Goal: Use online tool/utility: Use online tool/utility

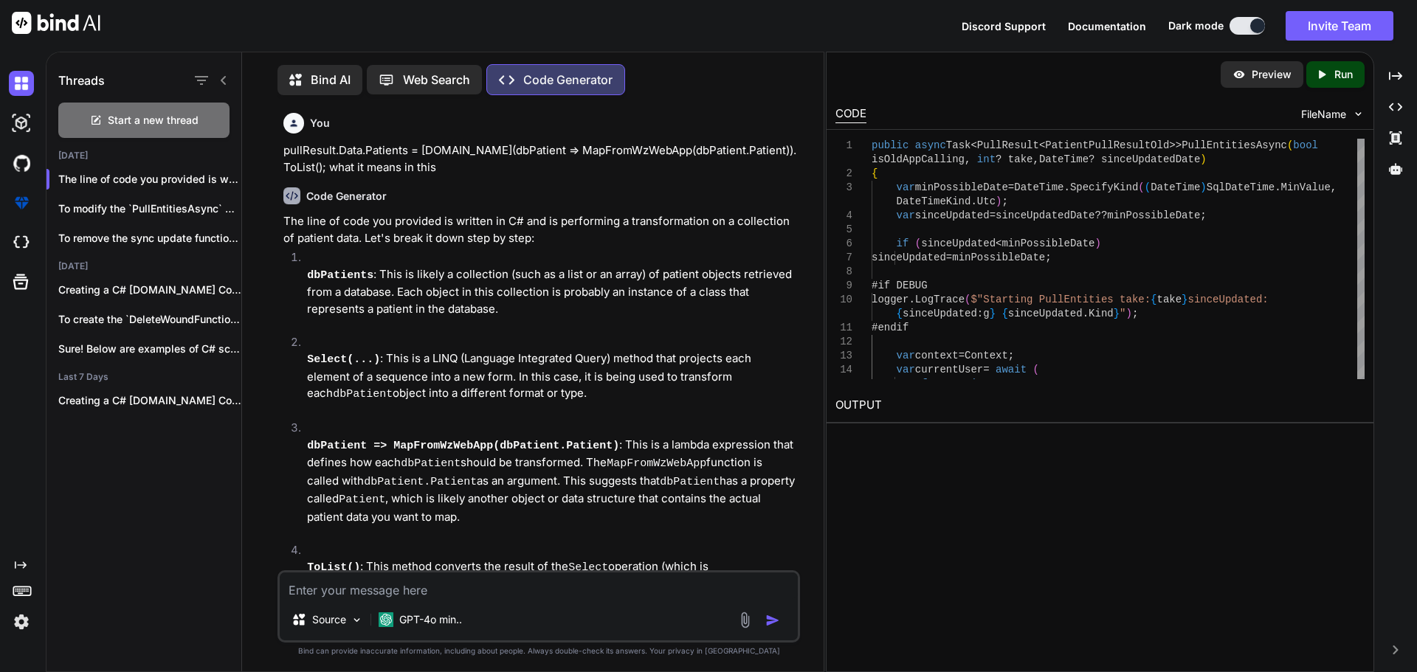
type textarea "x"
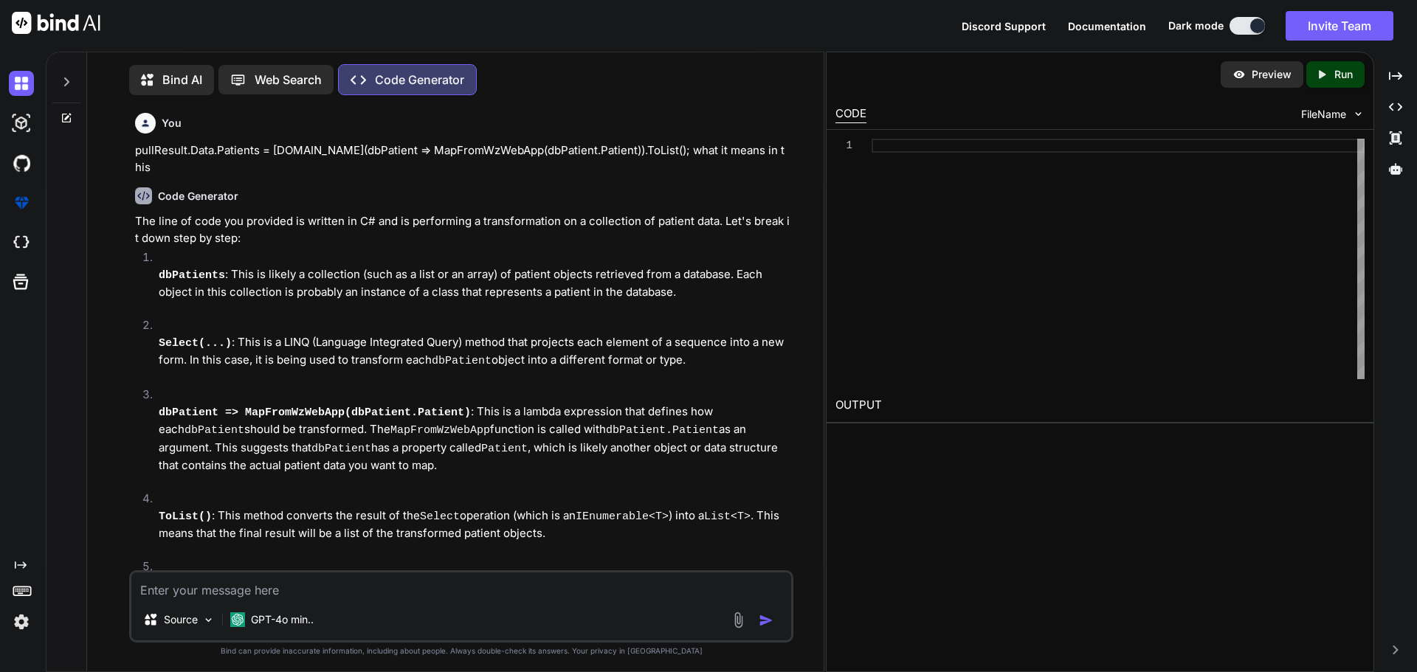
scroll to position [7, 0]
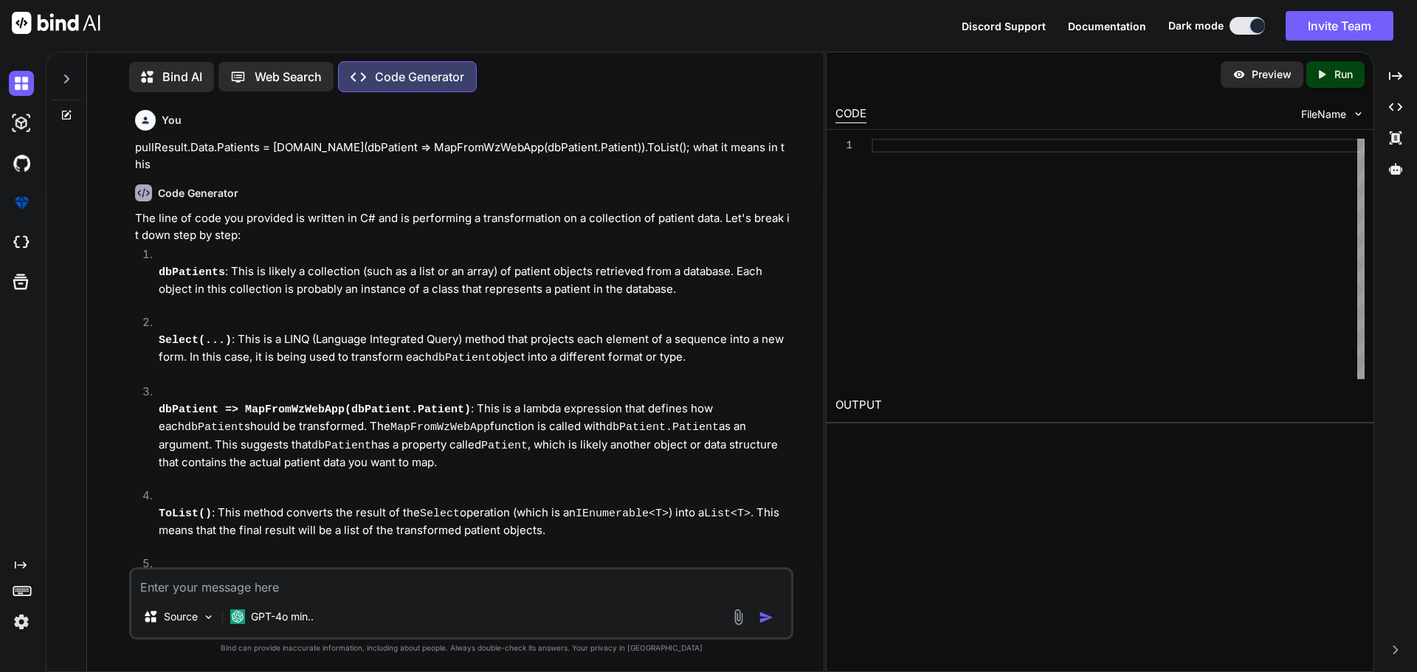
click at [55, 91] on div at bounding box center [66, 74] width 28 height 51
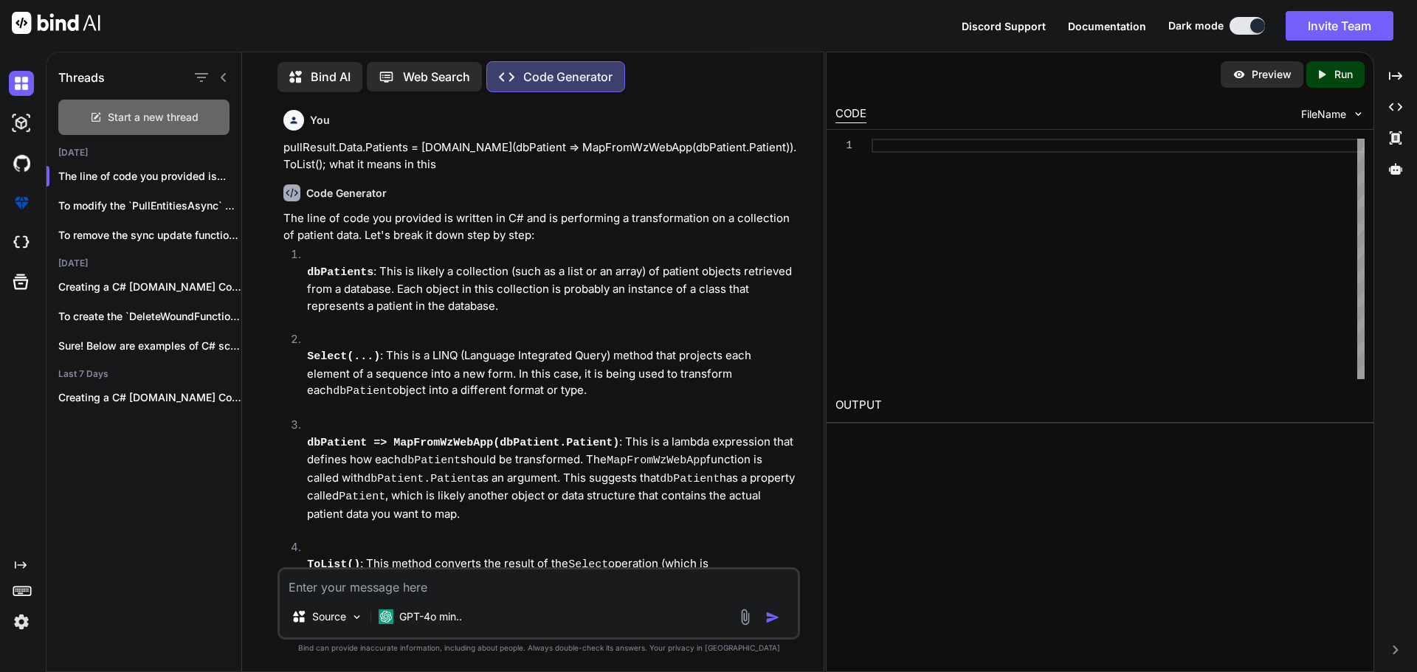
click at [100, 122] on div "Start a new thread" at bounding box center [143, 117] width 171 height 35
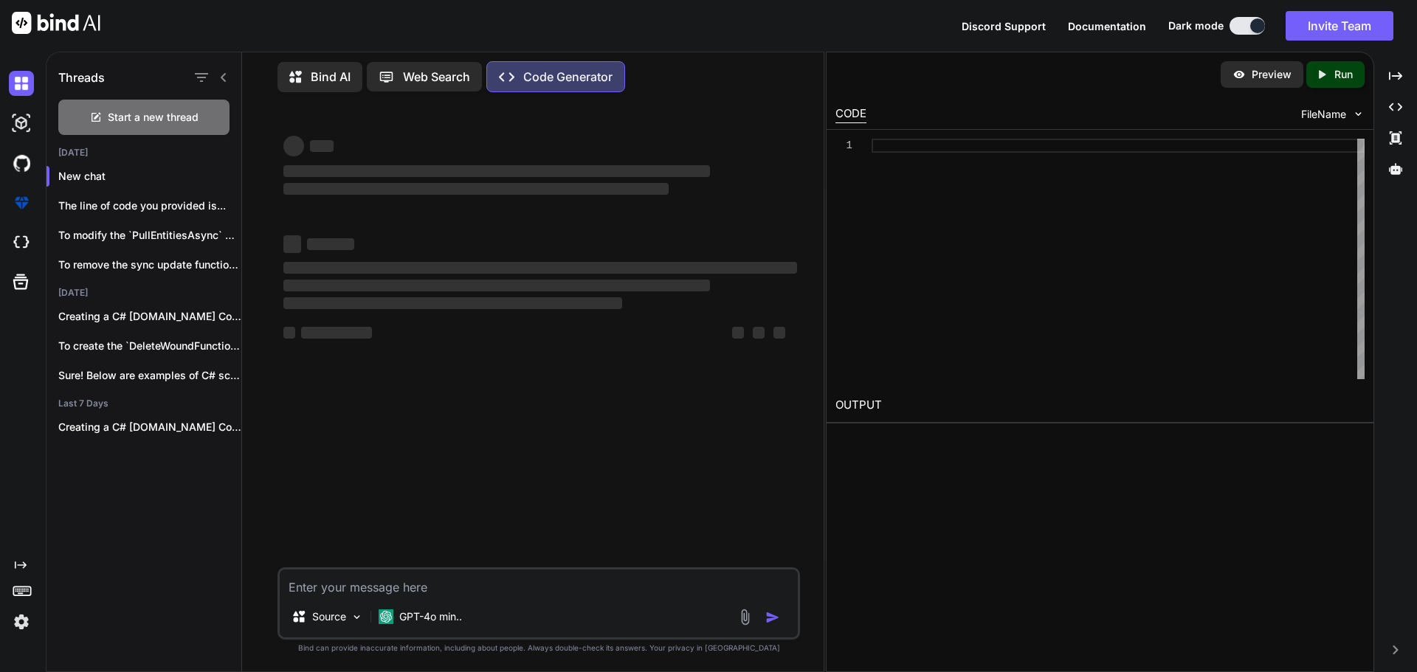
type textarea "x"
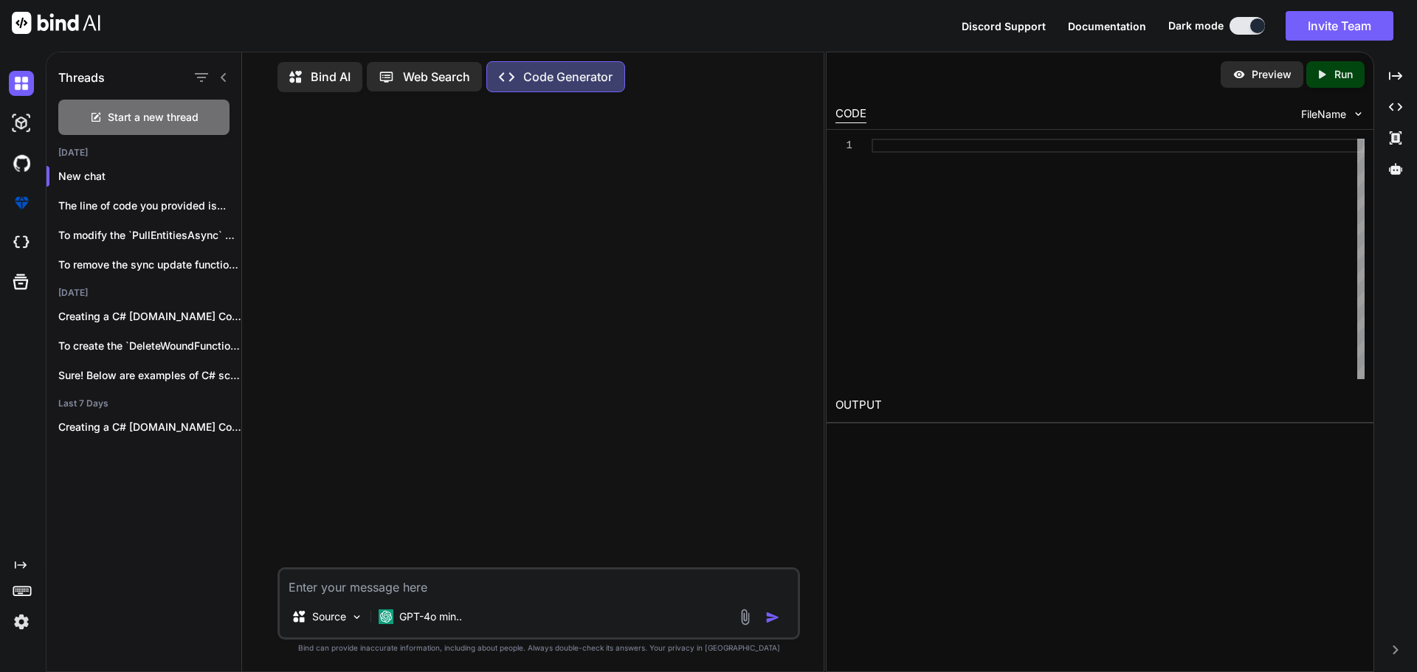
click at [426, 587] on textarea at bounding box center [539, 583] width 518 height 27
paste textarea "public async Task<PullResult<PatientPullResultOld>> PullEntitiesAsync(bool isOl…"
type textarea "public async Task<PullResult<PatientPullResultOld>> PullEntitiesAsync(bool isOl…"
type textarea "x"
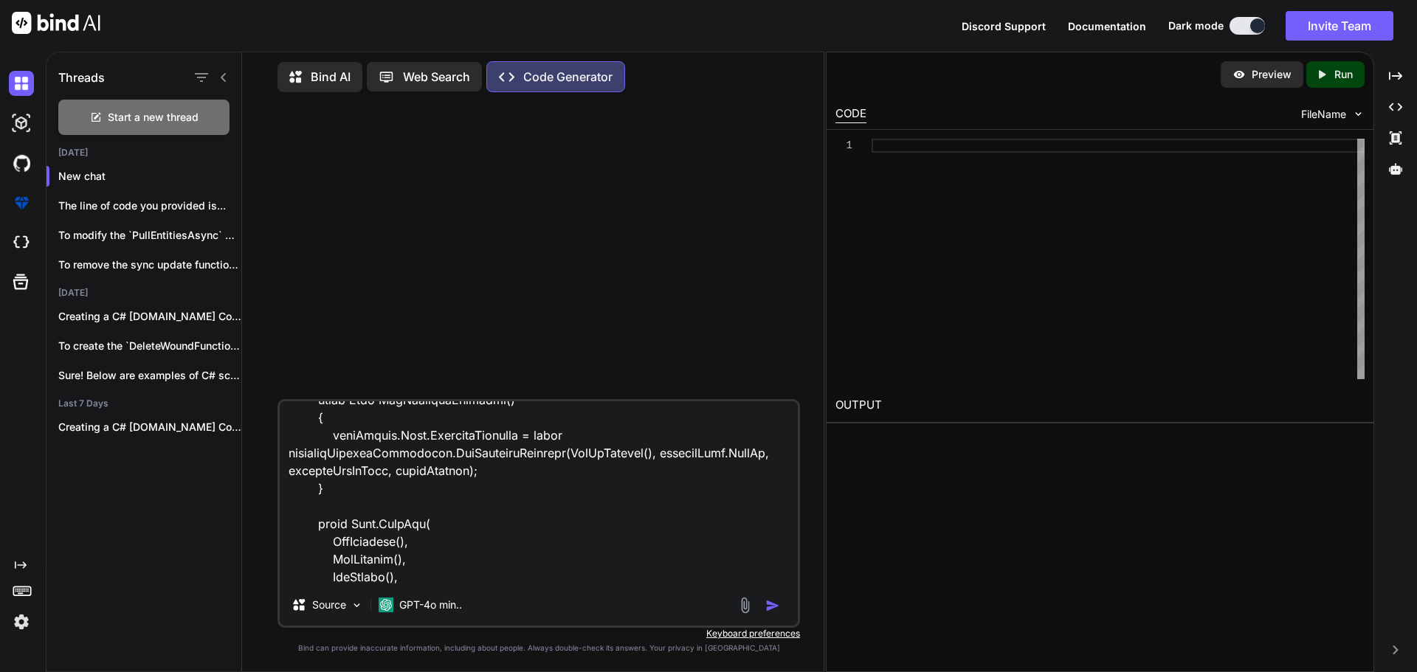
type textarea "public async Task<PullResult<PatientPullResultOld>> PullEntitiesAsync(bool isOl…"
type textarea "x"
type textarea "public async Task<PullResult<PatientPullResultOld>> PullEntitiesAsync(bool isOl…"
type textarea "x"
type textarea "public async Task<PullResult<PatientPullResultOld>> PullEntitiesAsync(bool isOl…"
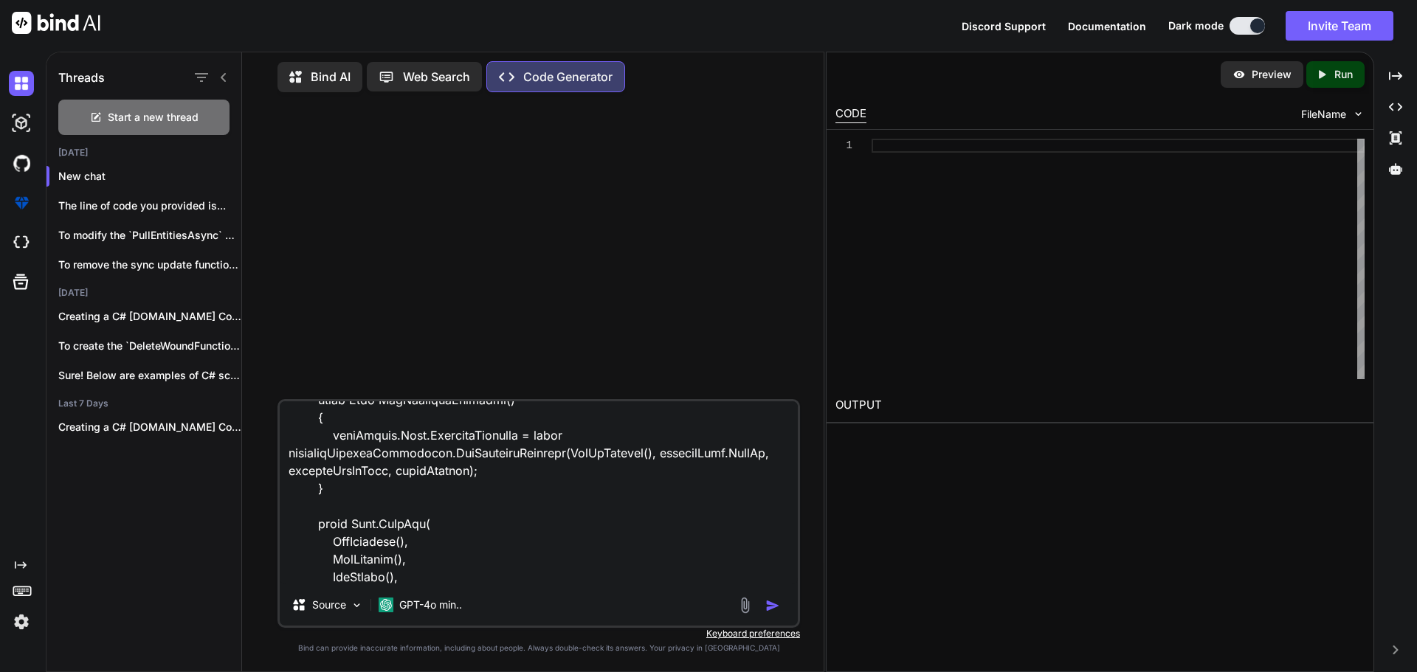
type textarea "x"
type textarea "public async Task<PullResult<PatientPullResultOld>> PullEntitiesAsync(bool isOl…"
type textarea "x"
type textarea "public async Task<PullResult<PatientPullResultOld>> PullEntitiesAsync(bool isOl…"
type textarea "x"
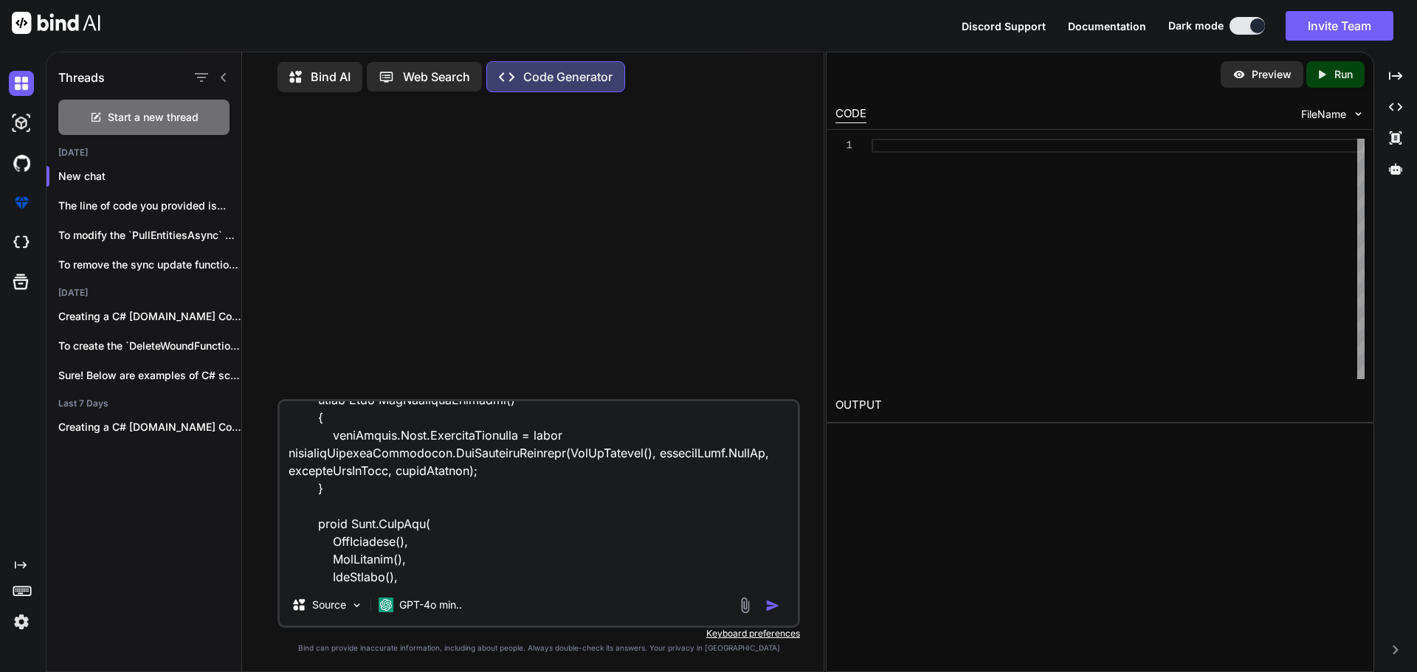
type textarea "public async Task<PullResult<PatientPullResultOld>> PullEntitiesAsync(bool isOl…"
type textarea "x"
type textarea "public async Task<PullResult<PatientPullResultOld>> PullEntitiesAsync(bool isOl…"
type textarea "x"
type textarea "public async Task<PullResult<PatientPullResultOld>> PullEntitiesAsync(bool isOl…"
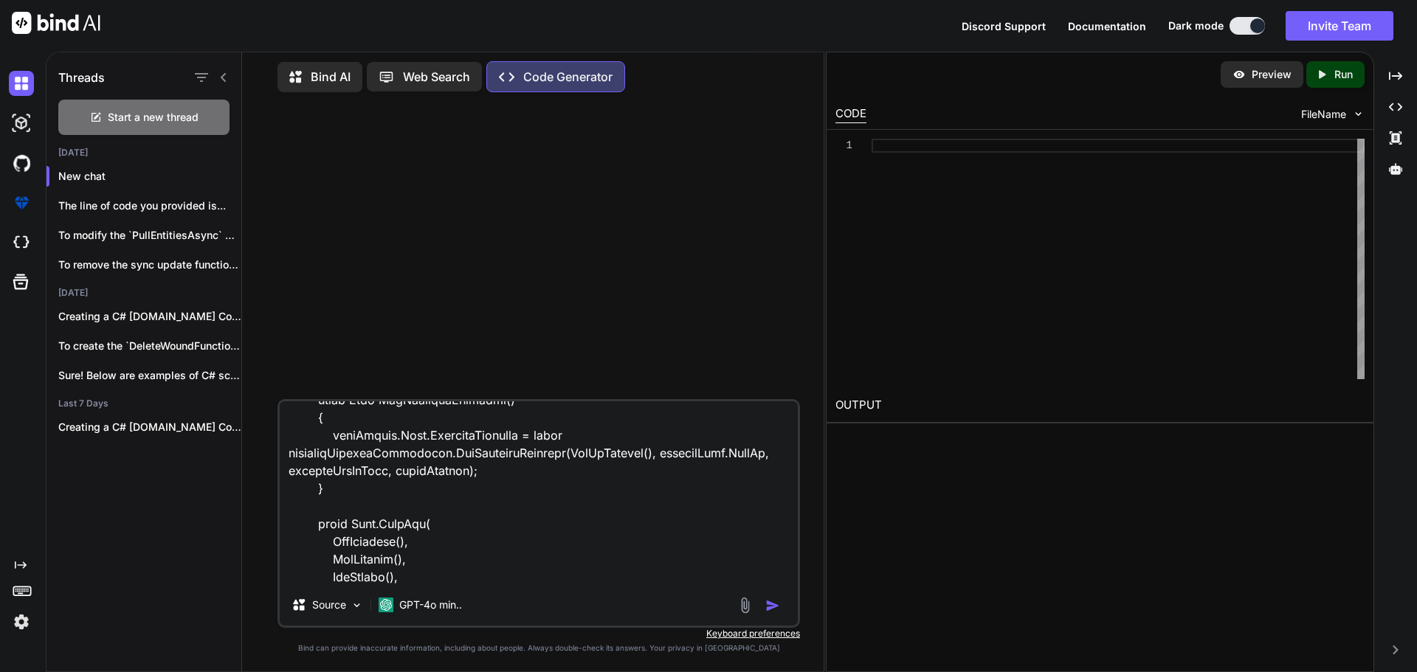
type textarea "x"
type textarea "public async Task<PullResult<PatientPullResultOld>> PullEntitiesAsync(bool isOl…"
type textarea "x"
type textarea "public async Task<PullResult<PatientPullResultOld>> PullEntitiesAsync(bool isOl…"
type textarea "x"
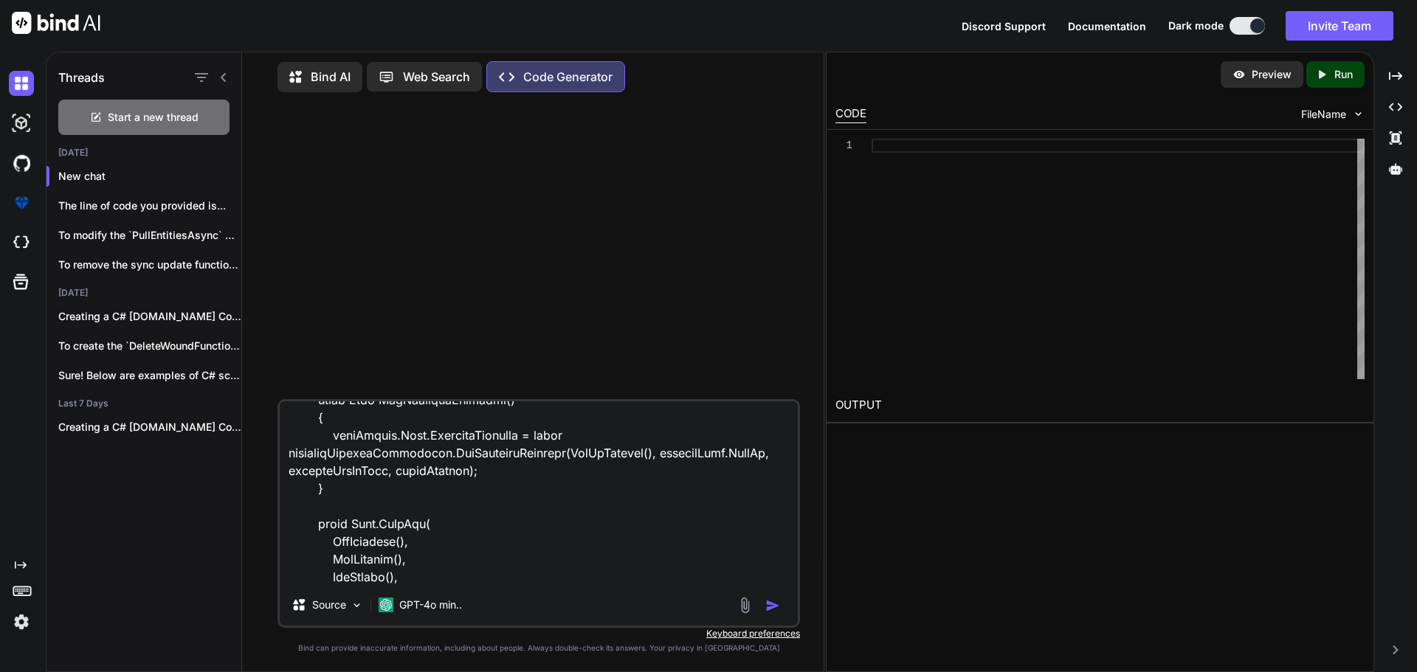
type textarea "public async Task<PullResult<PatientPullResultOld>> PullEntitiesAsync(bool isOl…"
type textarea "x"
type textarea "public async Task<PullResult<PatientPullResultOld>> PullEntitiesAsync(bool isOl…"
type textarea "x"
type textarea "public async Task<PullResult<PatientPullResultOld>> PullEntitiesAsync(bool isOl…"
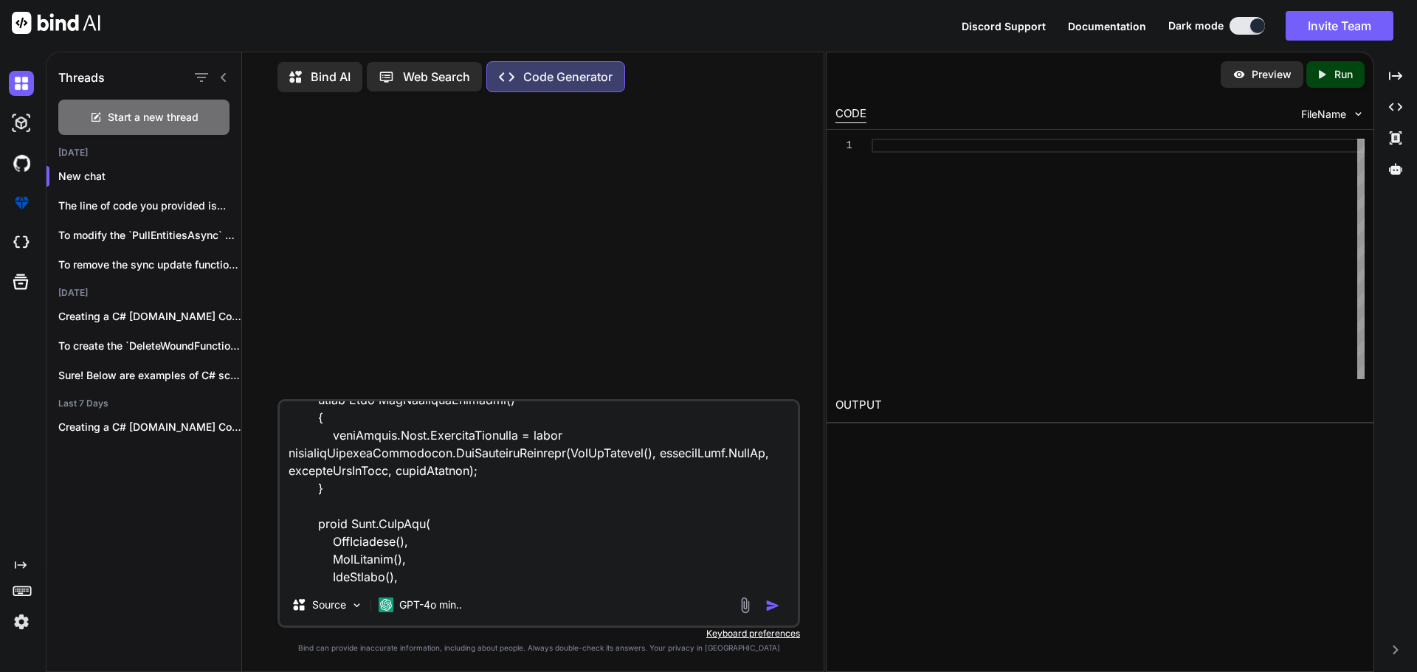
type textarea "x"
type textarea "public async Task<PullResult<PatientPullResultOld>> PullEntitiesAsync(bool isOl…"
type textarea "x"
type textarea "public async Task<PullResult<PatientPullResultOld>> PullEntitiesAsync(bool isOl…"
type textarea "x"
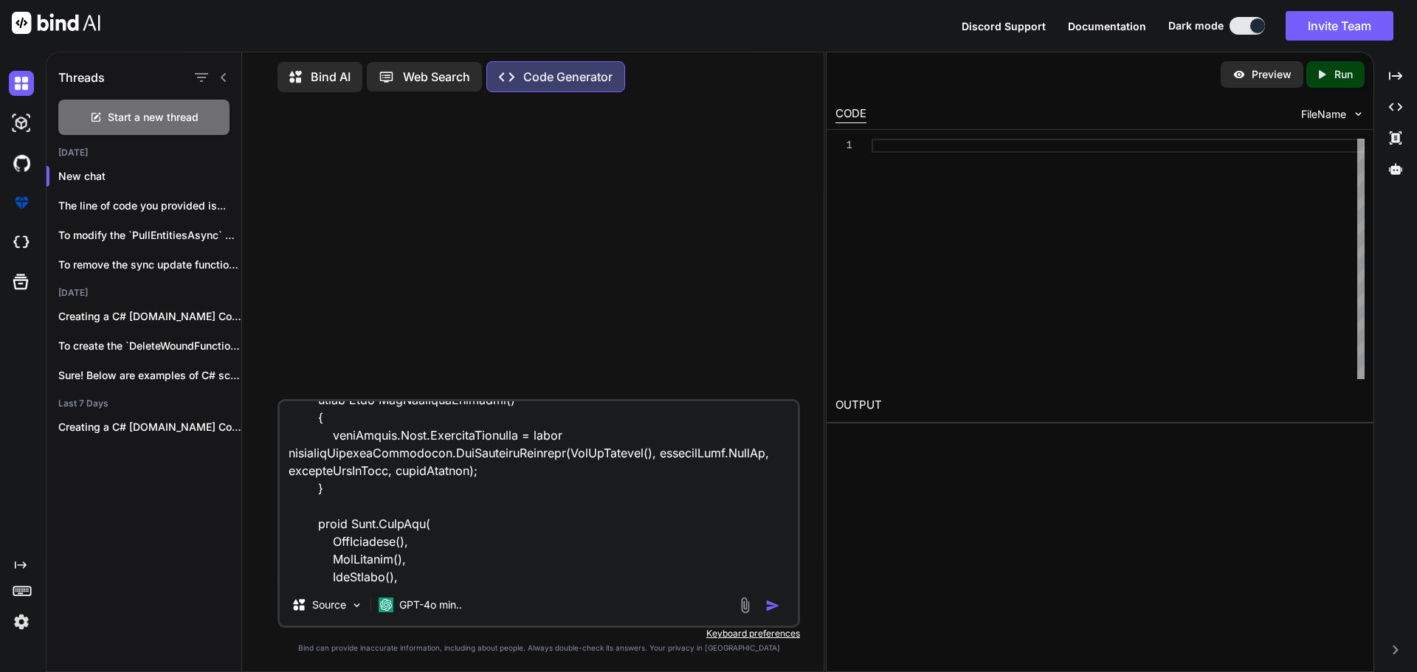
type textarea "public async Task<PullResult<PatientPullResultOld>> PullEntitiesAsync(bool isOl…"
type textarea "x"
type textarea "public async Task<PullResult<PatientPullResultOld>> PullEntitiesAsync(bool isOl…"
type textarea "x"
type textarea "public async Task<PullResult<PatientPullResultOld>> PullEntitiesAsync(bool isOl…"
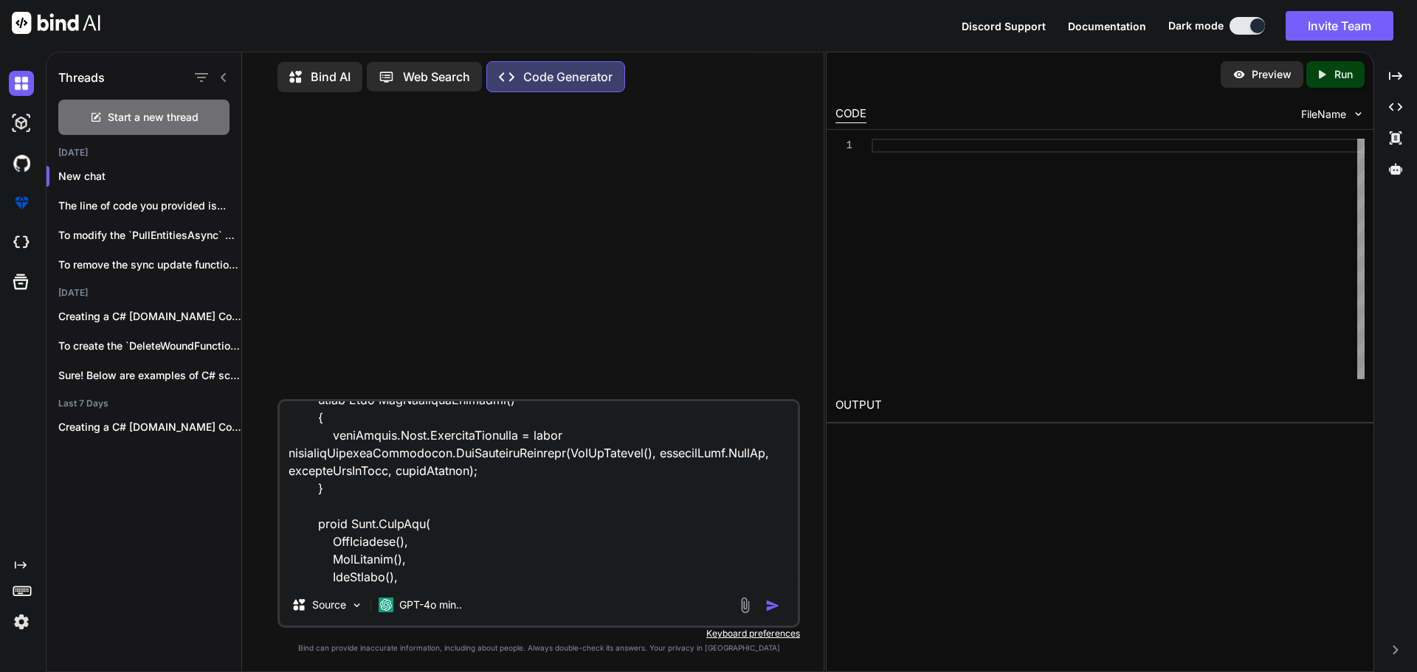
type textarea "x"
type textarea "public async Task<PullResult<PatientPullResultOld>> PullEntitiesAsync(bool isOl…"
type textarea "x"
type textarea "public async Task<PullResult<PatientPullResultOld>> PullEntitiesAsync(bool isOl…"
type textarea "x"
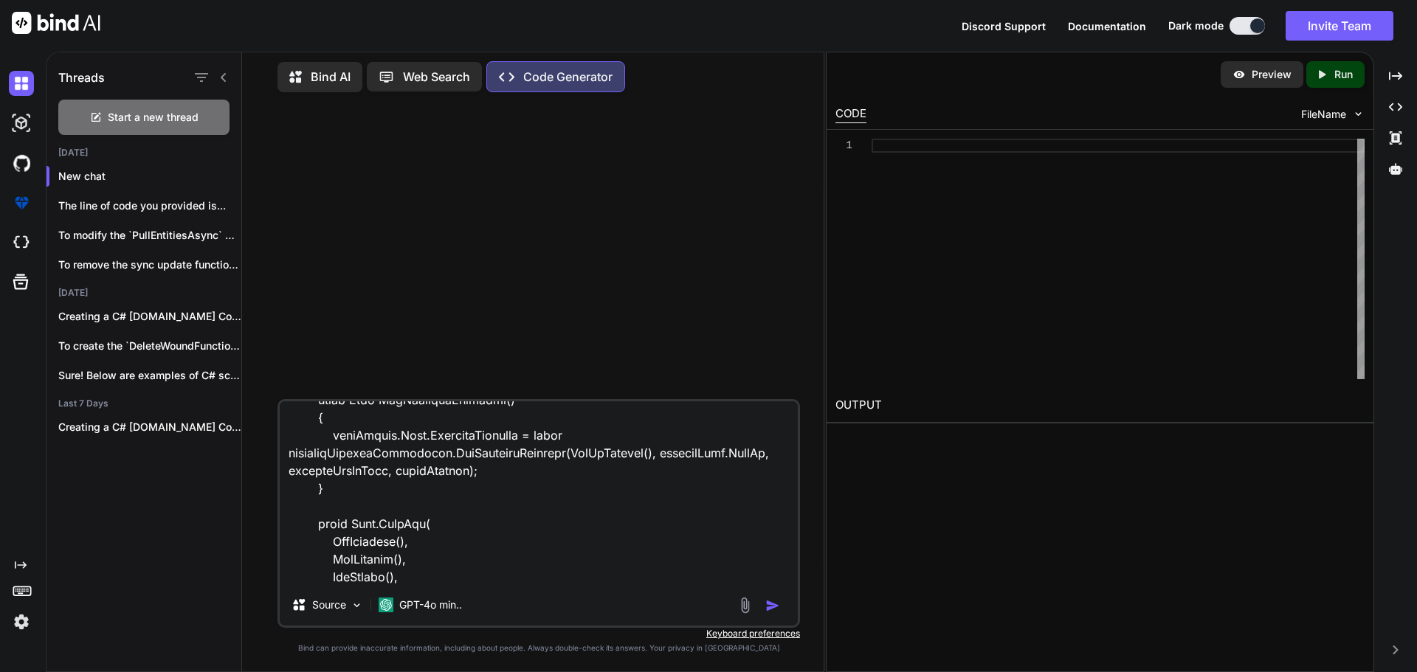
type textarea "public async Task<PullResult<PatientPullResultOld>> PullEntitiesAsync(bool isOl…"
type textarea "x"
type textarea "public async Task<PullResult<PatientPullResultOld>> PullEntitiesAsync(bool isOl…"
type textarea "x"
type textarea "public async Task<PullResult<PatientPullResultOld>> PullEntitiesAsync(bool isOl…"
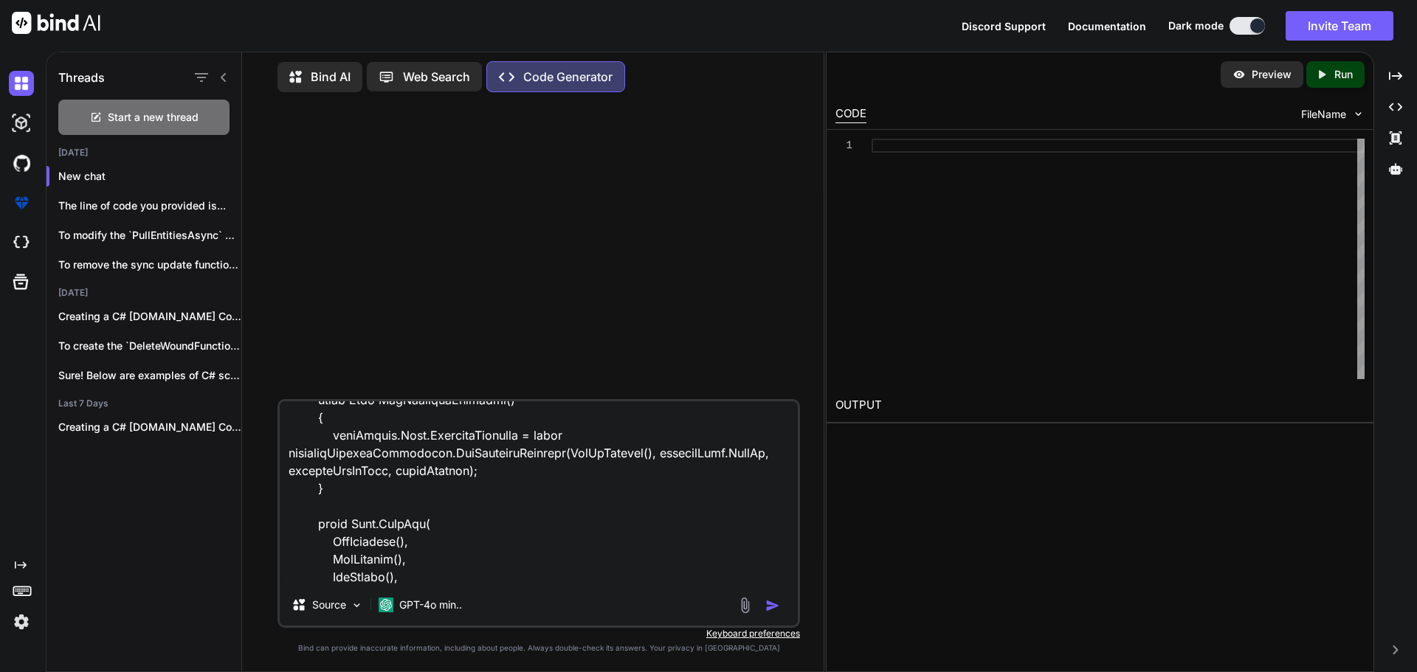
type textarea "x"
type textarea "public async Task<PullResult<PatientPullResultOld>> PullEntitiesAsync(bool isOl…"
type textarea "x"
type textarea "public async Task<PullResult<PatientPullResultOld>> PullEntitiesAsync(bool isOl…"
type textarea "x"
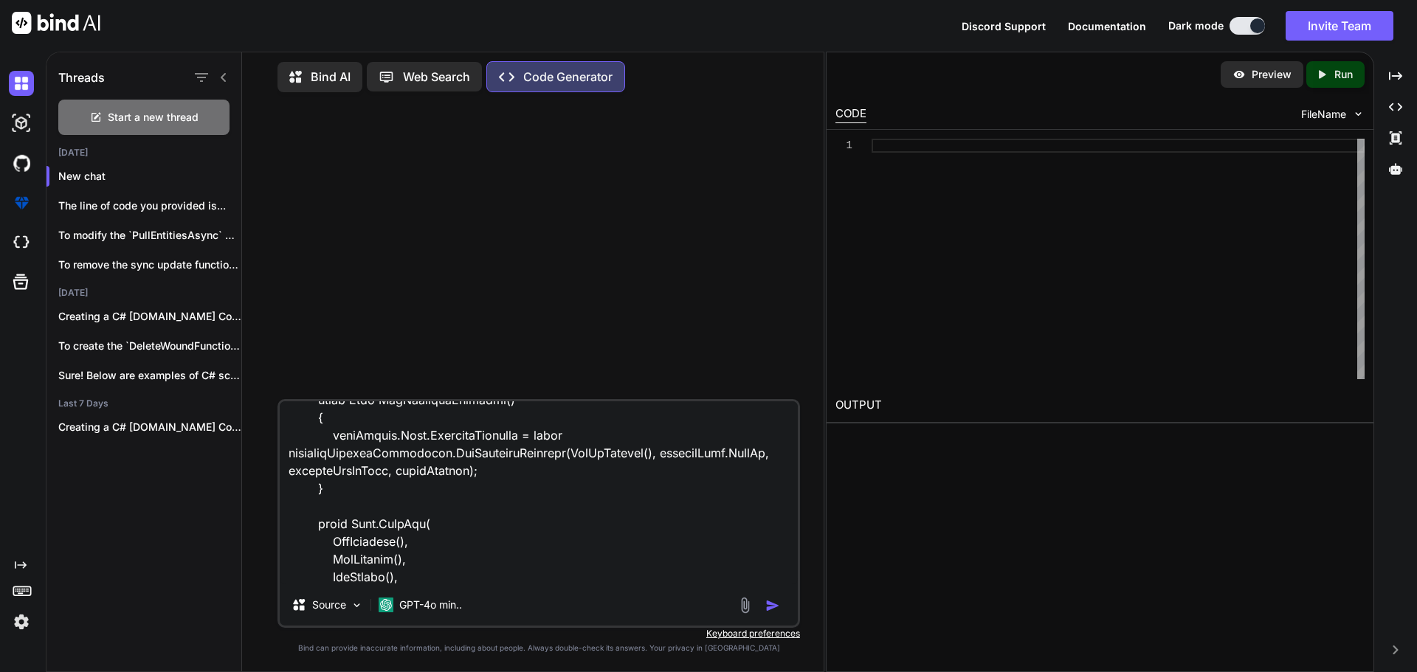
type textarea "public async Task<PullResult<PatientPullResultOld>> PullEntitiesAsync(bool isOl…"
type textarea "x"
type textarea "public async Task<PullResult<PatientPullResultOld>> PullEntitiesAsync(bool isOl…"
type textarea "x"
type textarea "public async Task<PullResult<PatientPullResultOld>> PullEntitiesAsync(bool isOl…"
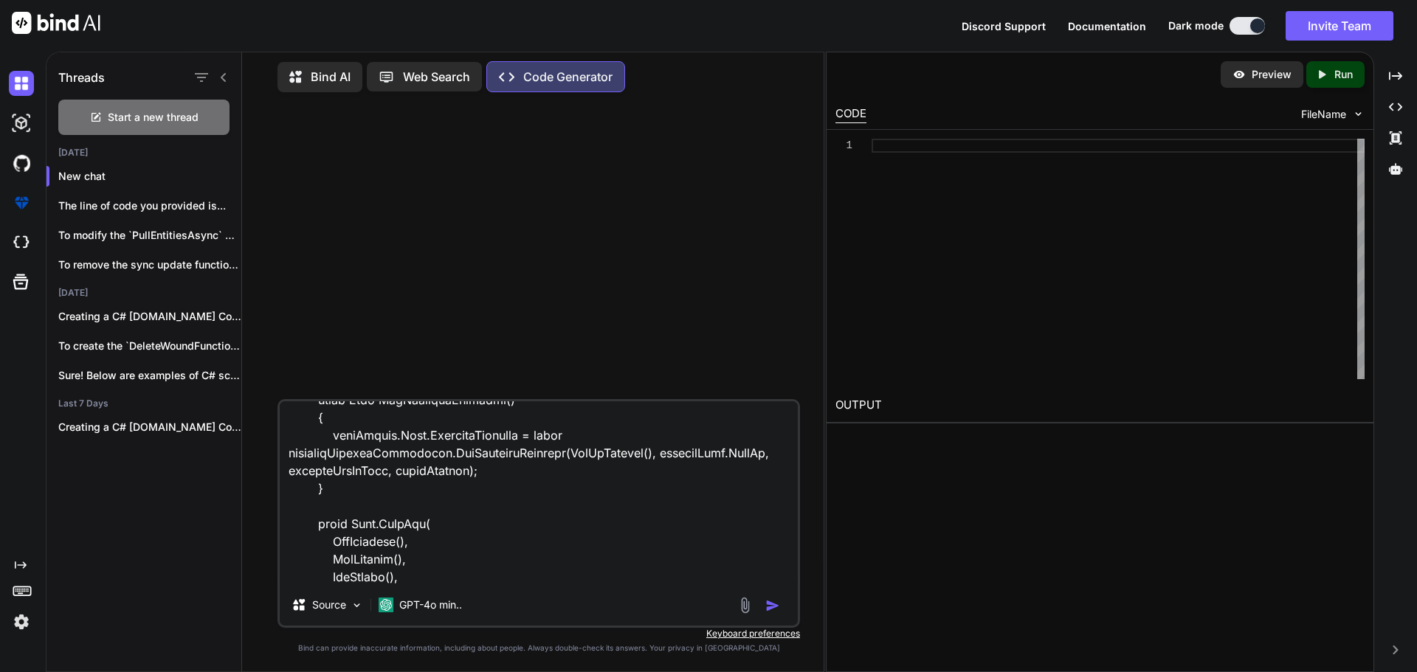
type textarea "x"
type textarea "public async Task<PullResult<PatientPullResultOld>> PullEntitiesAsync(bool isOl…"
type textarea "x"
type textarea "public async Task<PullResult<PatientPullResultOld>> PullEntitiesAsync(bool isOl…"
type textarea "x"
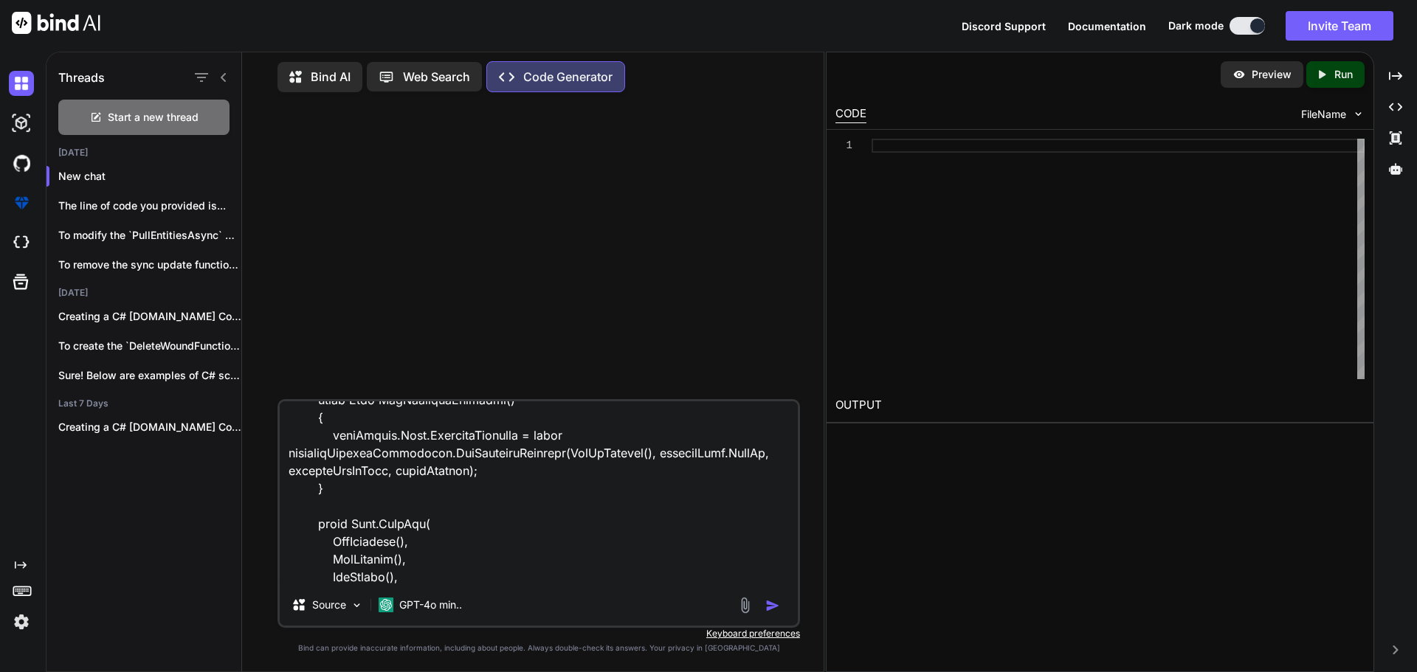
type textarea "public async Task<PullResult<PatientPullResultOld>> PullEntitiesAsync(bool isOl…"
type textarea "x"
type textarea "public async Task<PullResult<PatientPullResultOld>> PullEntitiesAsync(bool isOl…"
type textarea "x"
click at [474, 572] on textarea at bounding box center [539, 492] width 518 height 183
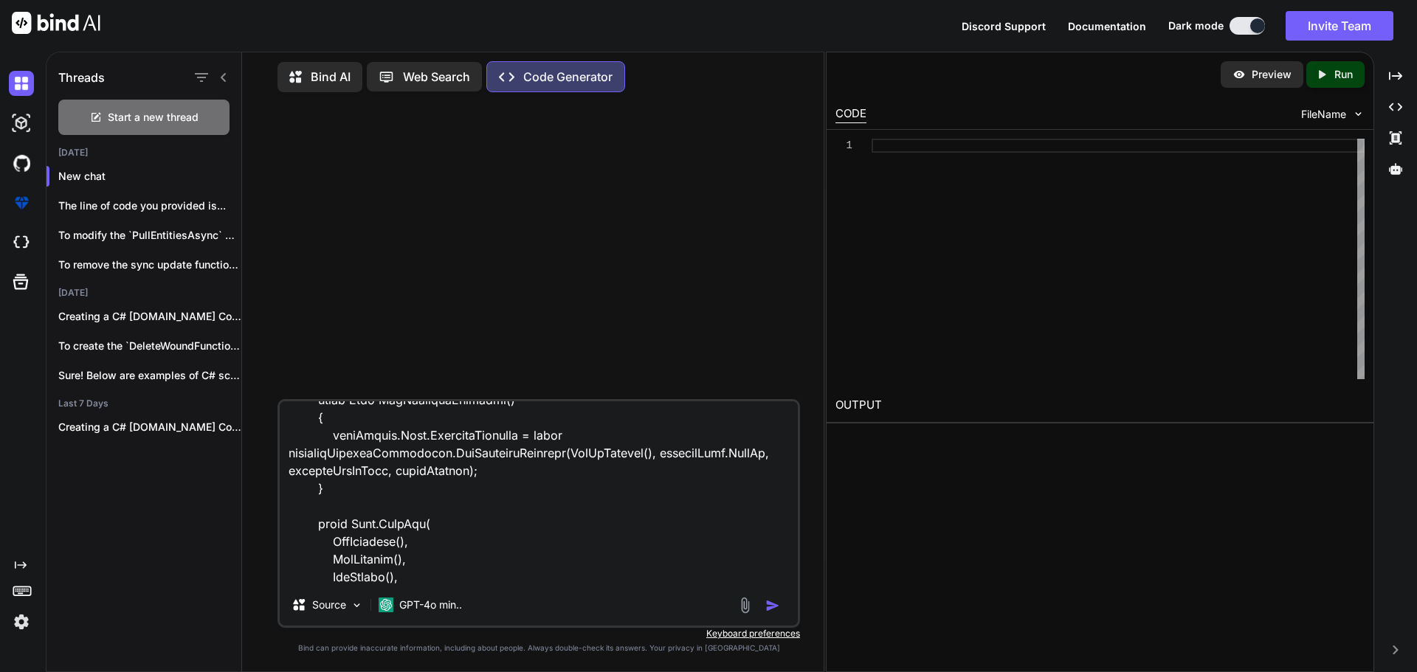
click at [433, 577] on textarea at bounding box center [539, 492] width 518 height 183
paste textarea "GetPatients"
type textarea "public async Task<PullResult<PatientPullResultOld>> PullEntitiesAsync(bool isOl…"
type textarea "x"
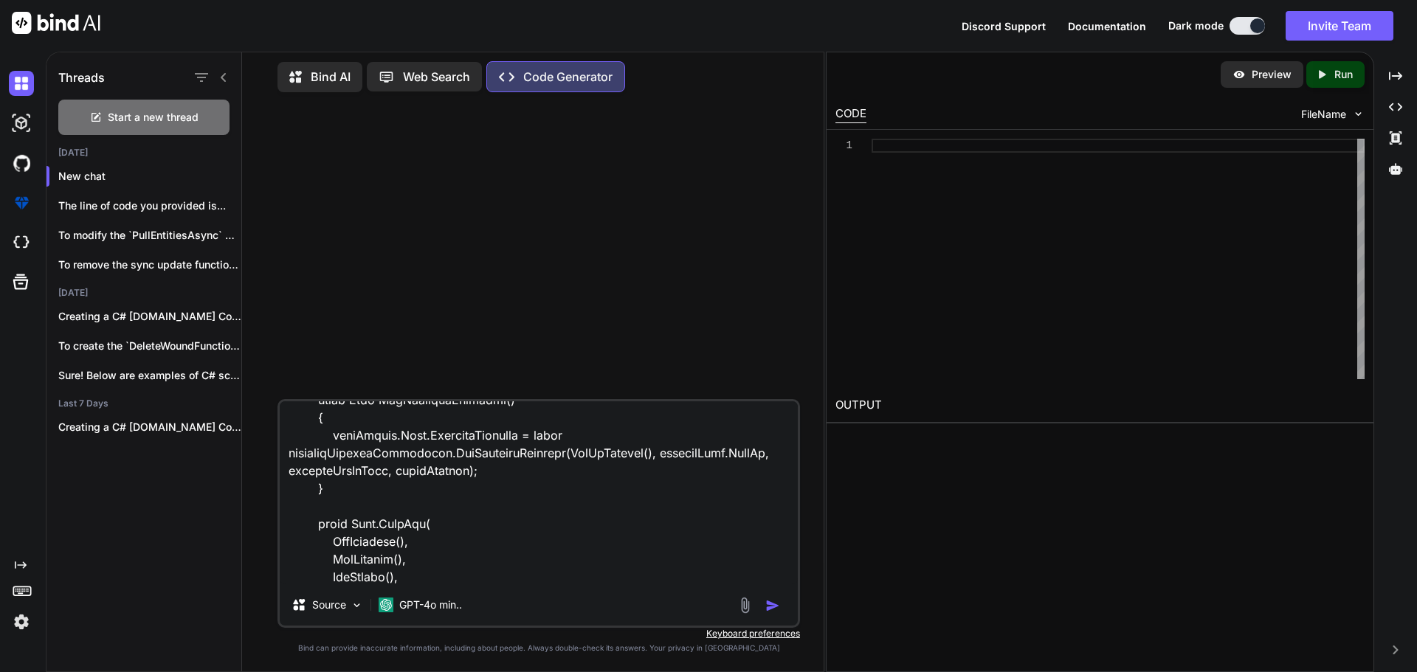
click at [506, 575] on textarea at bounding box center [539, 492] width 518 height 183
click at [540, 565] on textarea at bounding box center [539, 492] width 518 height 183
click at [531, 574] on textarea at bounding box center [539, 492] width 518 height 183
type textarea "public async Task<PullResult<PatientPullResultOld>> PullEntitiesAsync(bool isOl…"
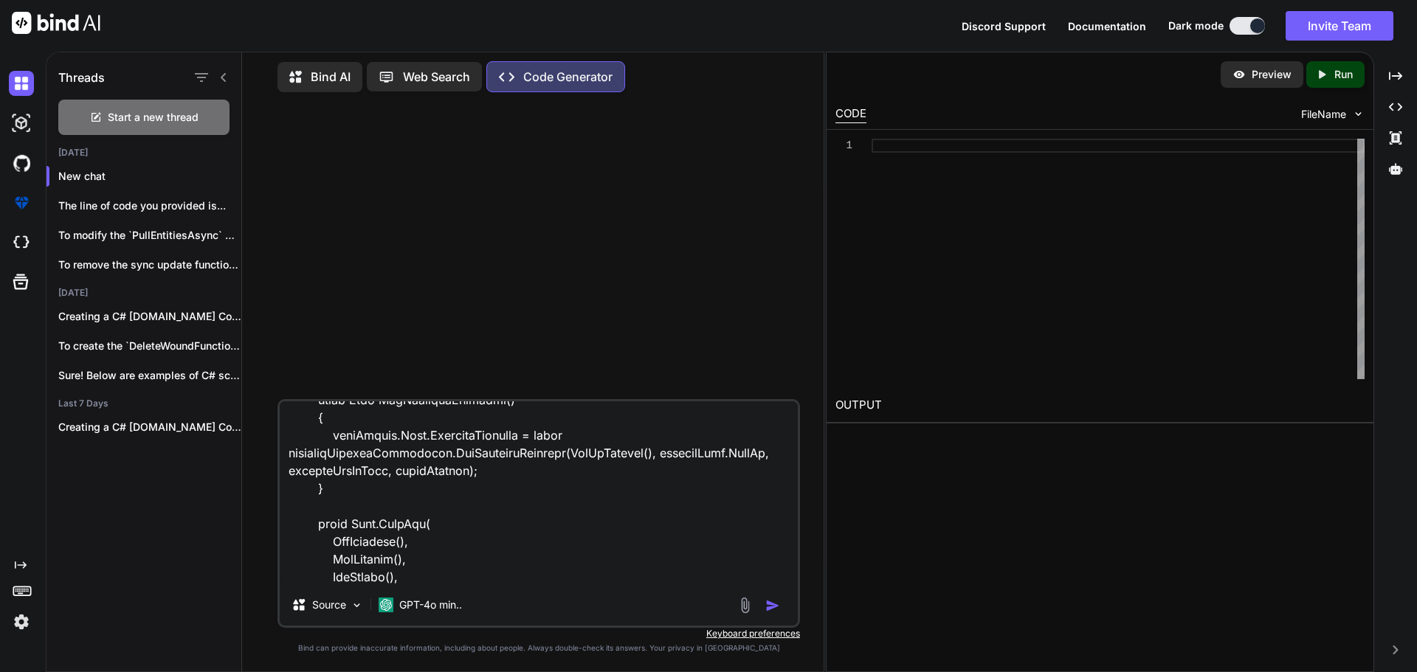
type textarea "x"
type textarea "public async Task<PullResult<PatientPullResultOld>> PullEntitiesAsync(bool isOl…"
type textarea "x"
type textarea "public async Task<PullResult<PatientPullResultOld>> PullEntitiesAsync(bool isOl…"
type textarea "x"
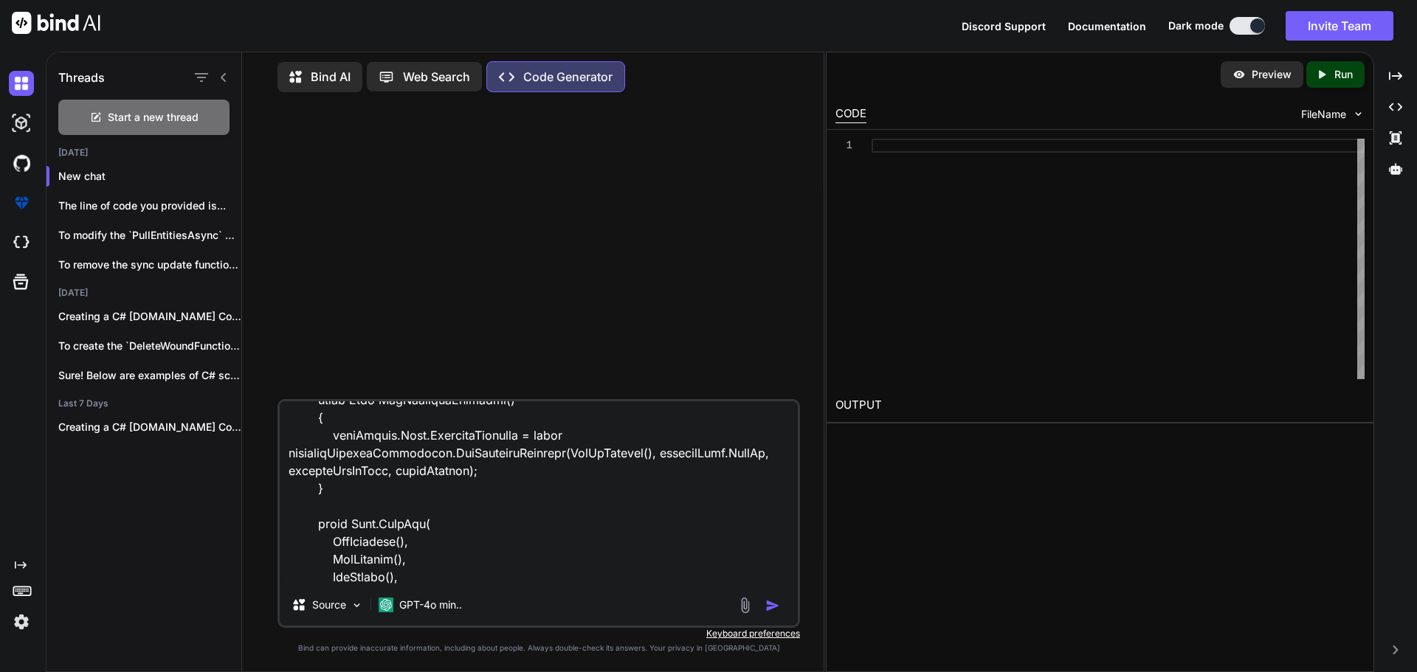
type textarea "public async Task<PullResult<PatientPullResultOld>> PullEntitiesAsync(bool isOl…"
type textarea "x"
type textarea "public async Task<PullResult<PatientPullResultOld>> PullEntitiesAsync(bool isOl…"
type textarea "x"
type textarea "public async Task<PullResult<PatientPullResultOld>> PullEntitiesAsync(bool isOl…"
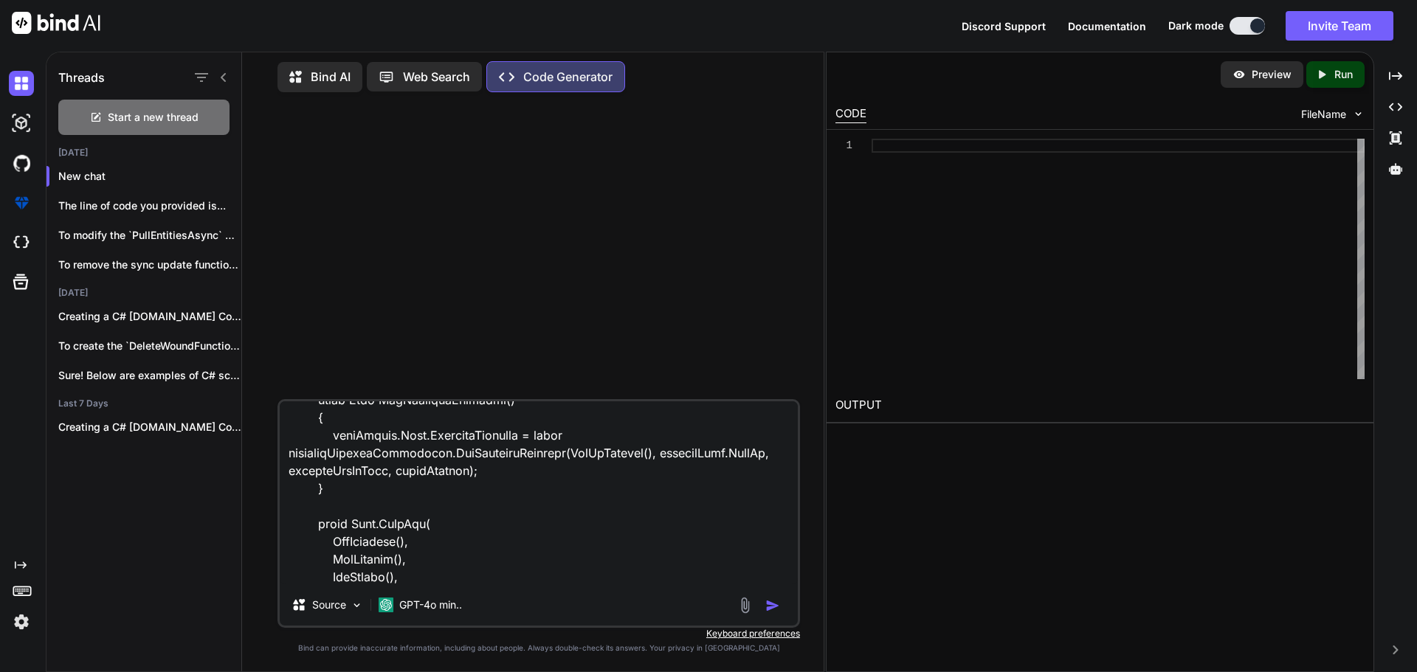
type textarea "x"
type textarea "public async Task<PullResult<PatientPullResultOld>> PullEntitiesAsync(bool isOl…"
type textarea "x"
type textarea "public async Task<PullResult<PatientPullResultOld>> PullEntitiesAsync(bool isOl…"
type textarea "x"
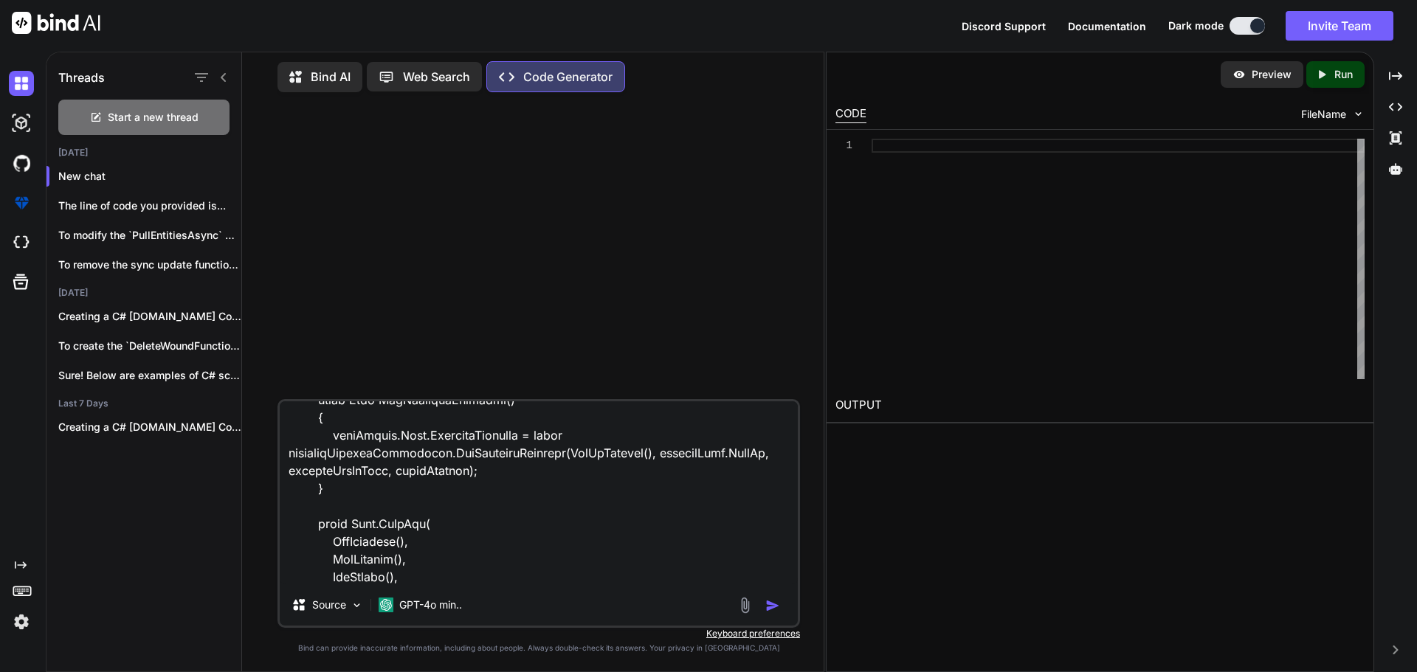
type textarea "public async Task<PullResult<PatientPullResultOld>> PullEntitiesAsync(bool isOl…"
type textarea "x"
type textarea "public async Task<PullResult<PatientPullResultOld>> PullEntitiesAsync(bool isOl…"
type textarea "x"
type textarea "public async Task<PullResult<PatientPullResultOld>> PullEntitiesAsync(bool isOl…"
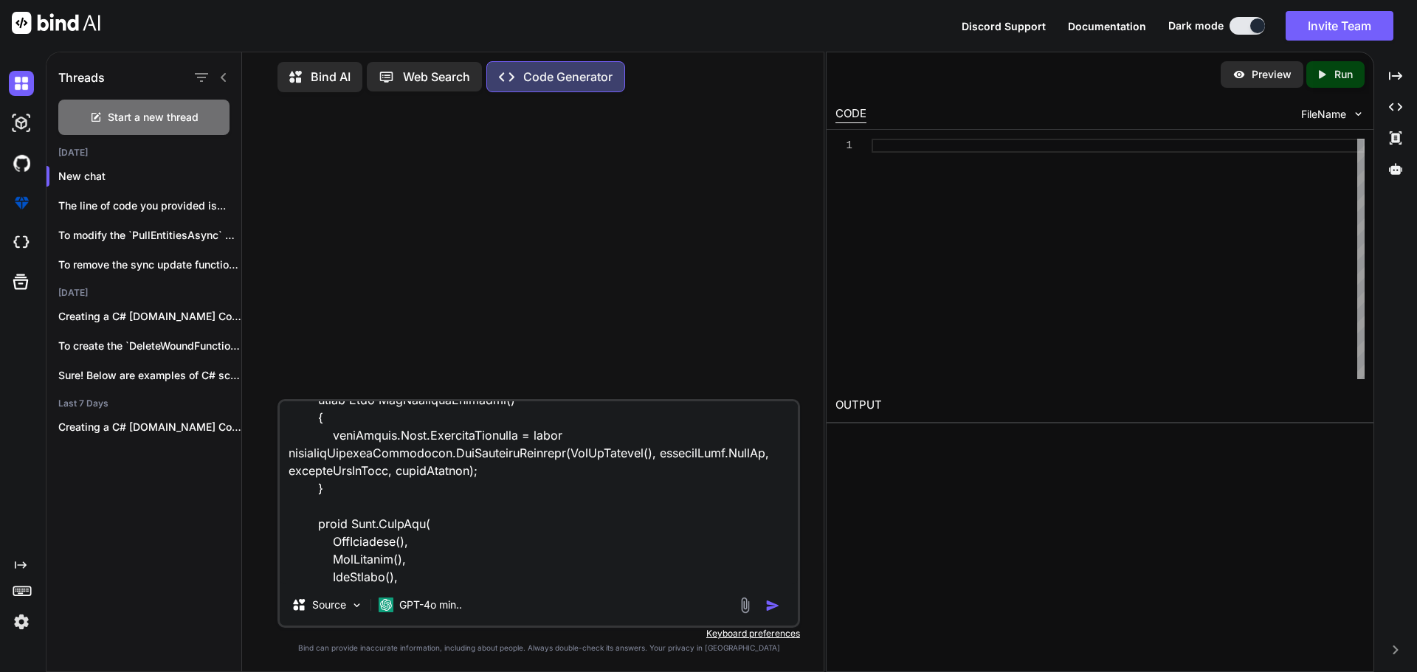
type textarea "x"
type textarea "public async Task<PullResult<PatientPullResultOld>> PullEntitiesAsync(bool isOl…"
type textarea "x"
type textarea "public async Task<PullResult<PatientPullResultOld>> PullEntitiesAsync(bool isOl…"
type textarea "x"
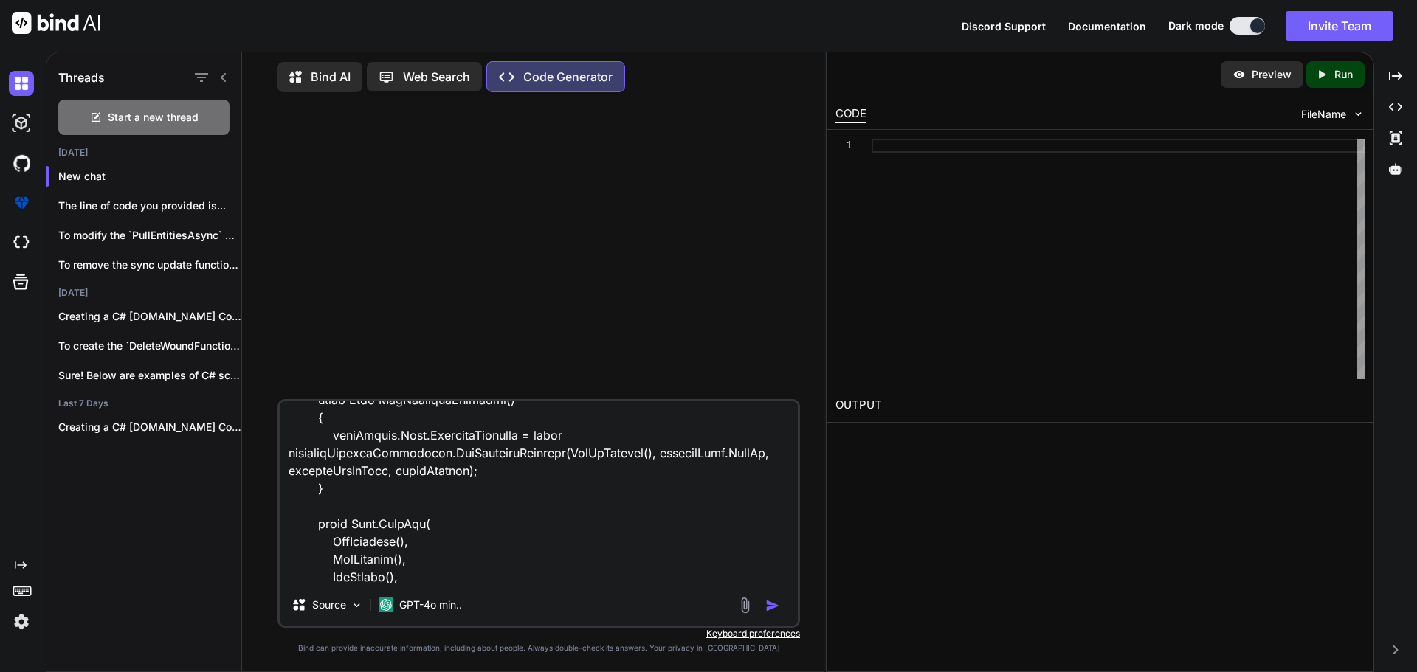
type textarea "public async Task<PullResult<PatientPullResultOld>> PullEntitiesAsync(bool isOl…"
type textarea "x"
type textarea "public async Task<PullResult<PatientPullResultOld>> PullEntitiesAsync(bool isOl…"
type textarea "x"
type textarea "public async Task<PullResult<PatientPullResultOld>> PullEntitiesAsync(bool isOl…"
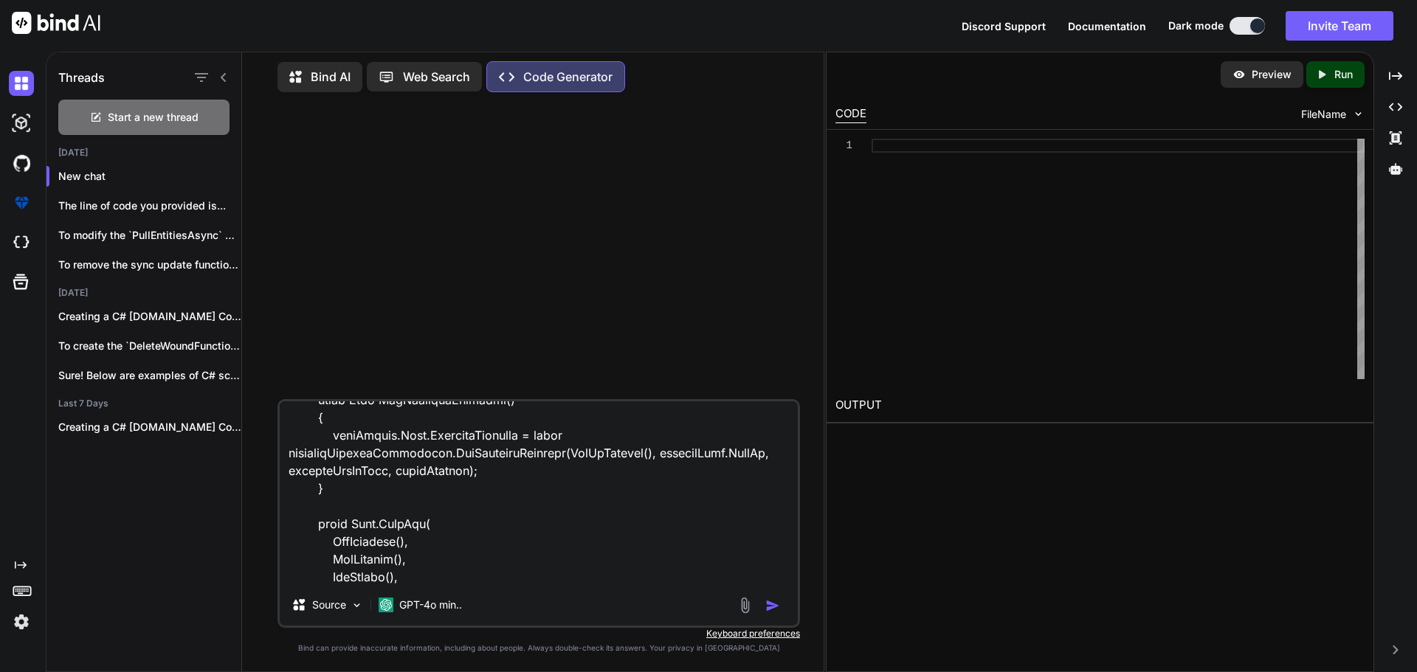
type textarea "x"
type textarea "public async Task<PullResult<PatientPullResultOld>> PullEntitiesAsync(bool isOl…"
type textarea "x"
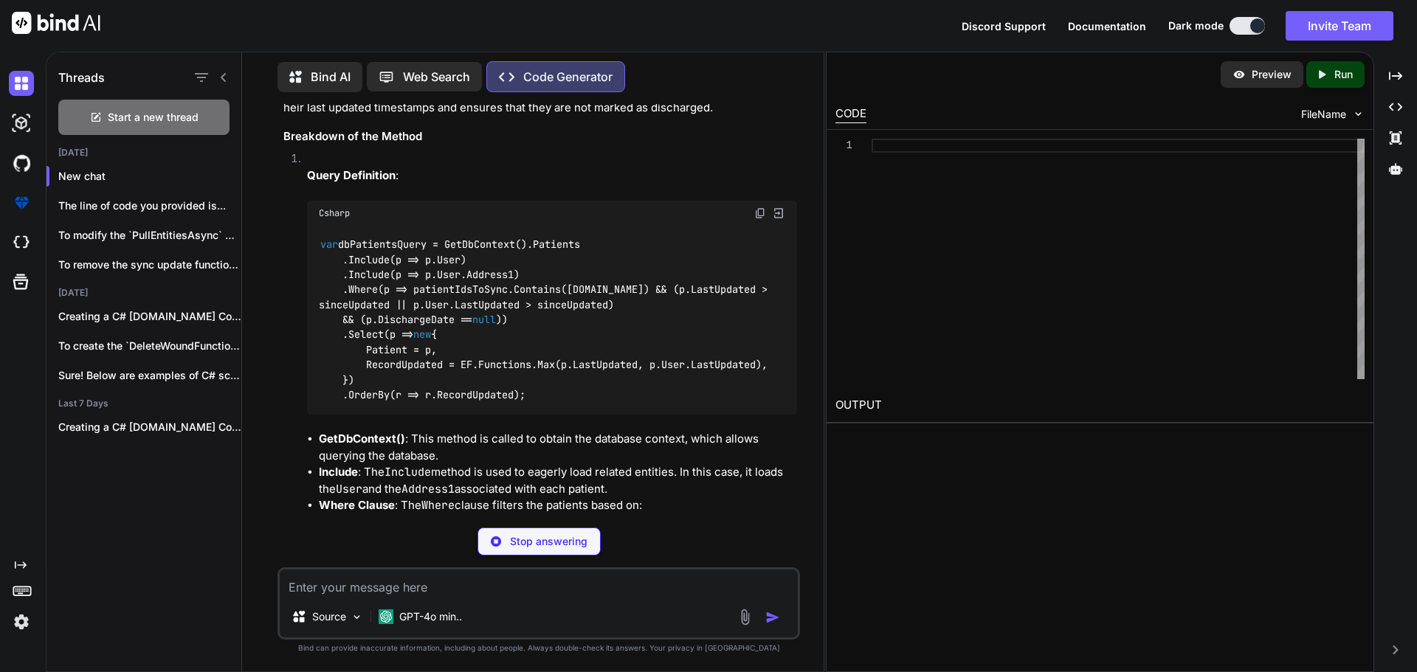
scroll to position [3258, 0]
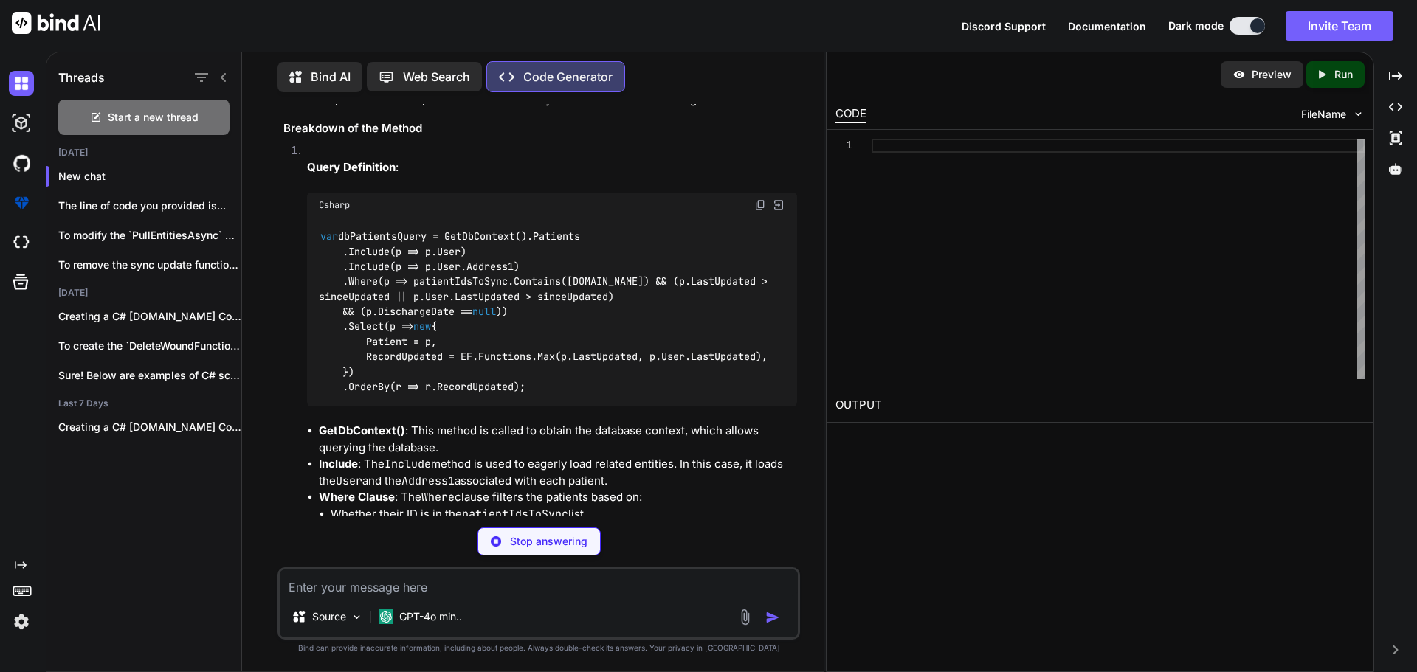
type textarea "x"
type textarea "}) .OrderBy(r => r.RecordUpdated);"
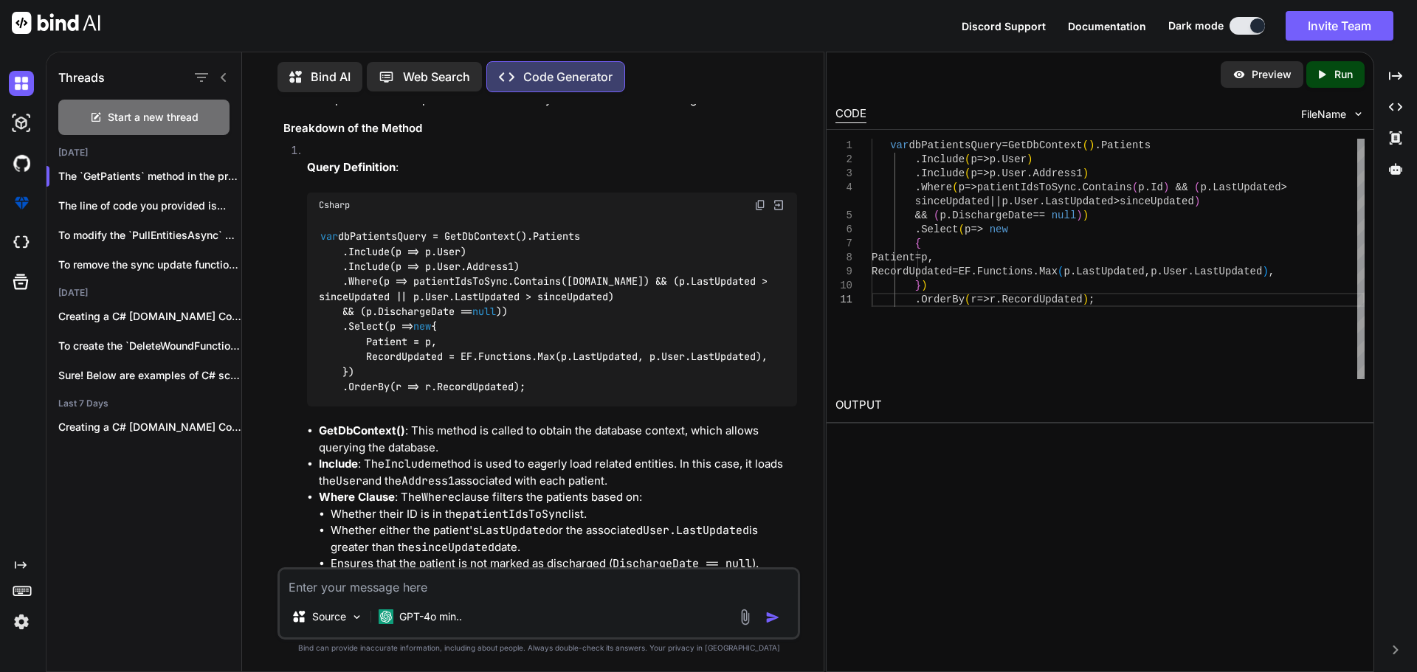
type textarea "x"
click at [456, 248] on code "var dbPatientsQuery = GetDbContext().Patients .Include(p => p.User) .Include(p …" at bounding box center [546, 312] width 455 height 166
copy code "patientIdsToSync"
